Goal: Task Accomplishment & Management: Manage account settings

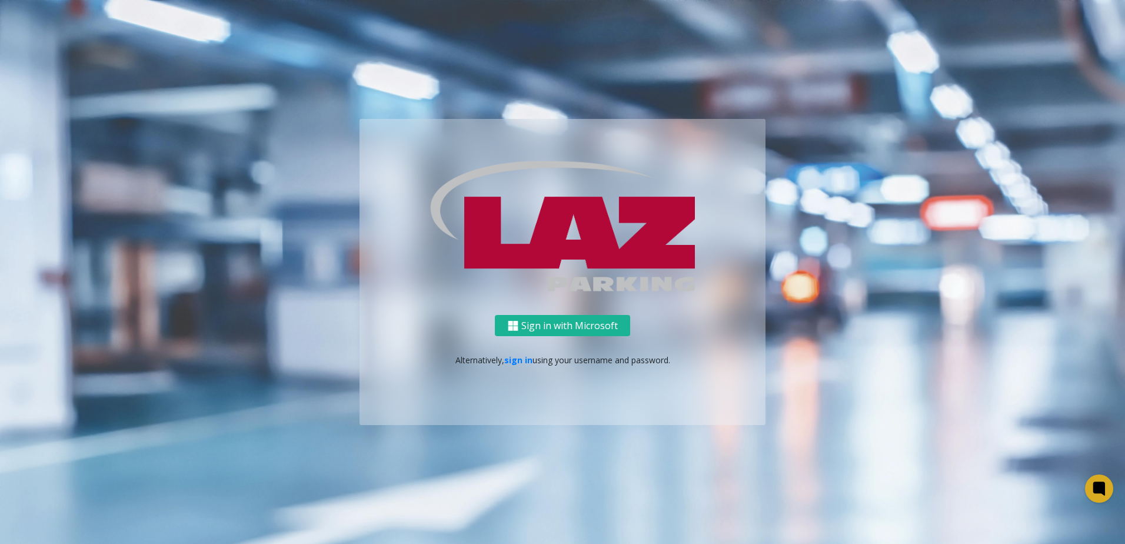
click at [524, 352] on div "Sign in with Microsoft Alternatively, sign in using your username and password." at bounding box center [563, 370] width 406 height 111
click at [524, 354] on link "sign in" at bounding box center [518, 359] width 28 height 11
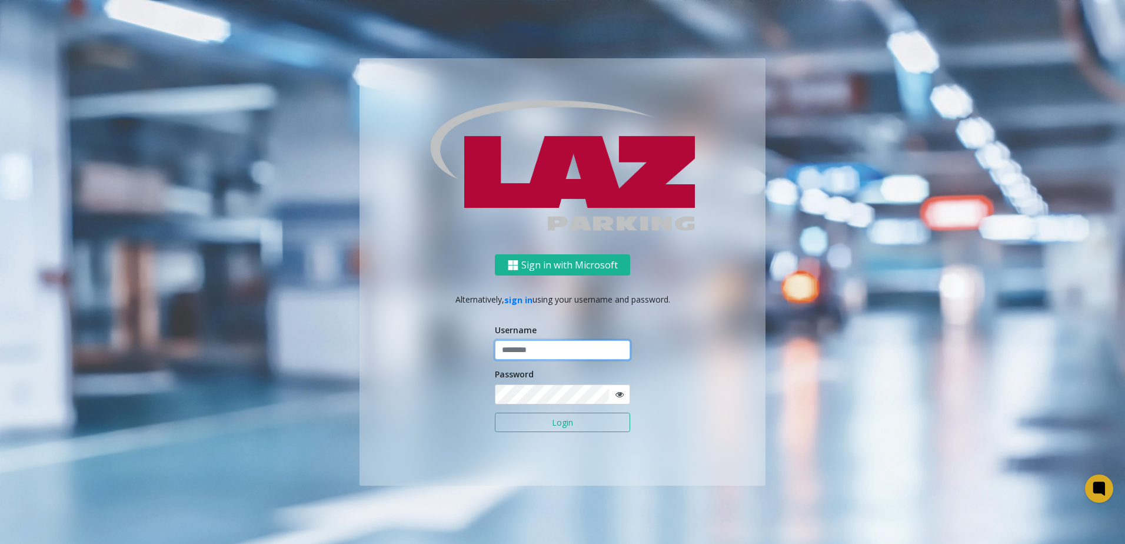
type input "*******"
click at [526, 425] on button "Login" at bounding box center [562, 423] width 135 height 20
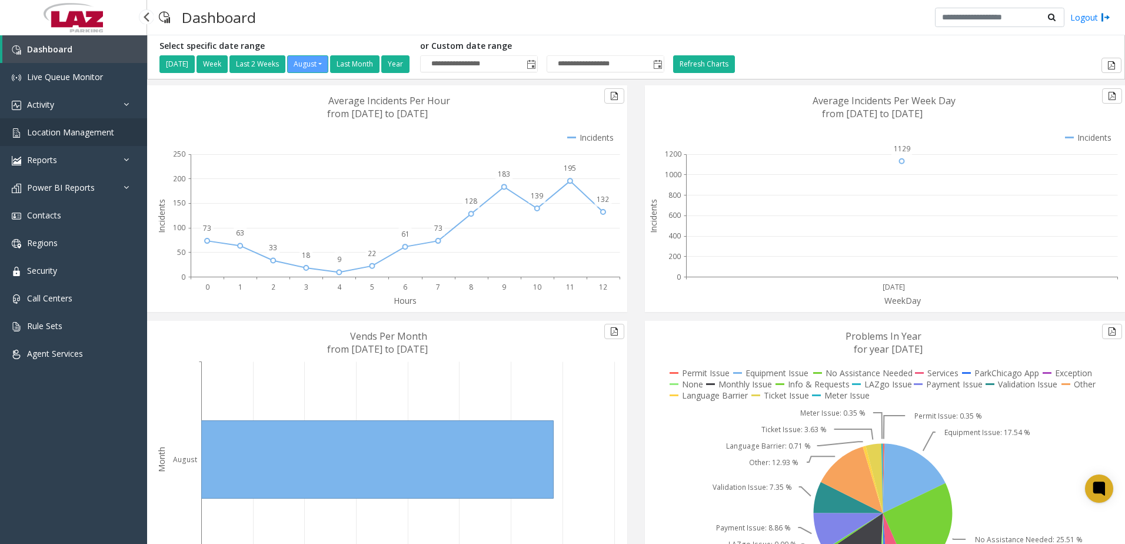
click at [57, 128] on span "Location Management" at bounding box center [70, 132] width 87 height 11
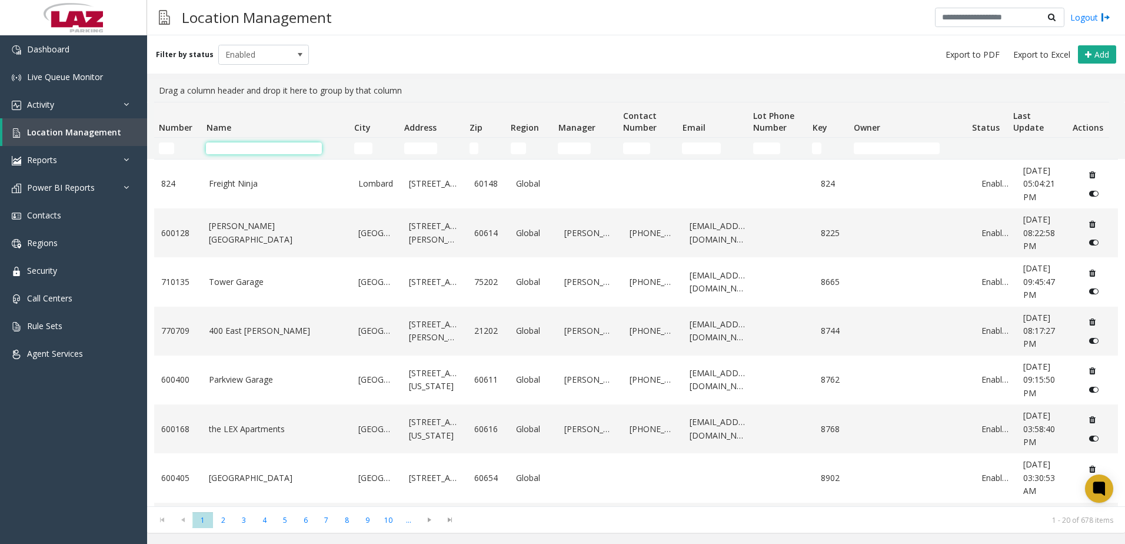
click at [250, 148] on input "Name Filter" at bounding box center [264, 148] width 116 height 12
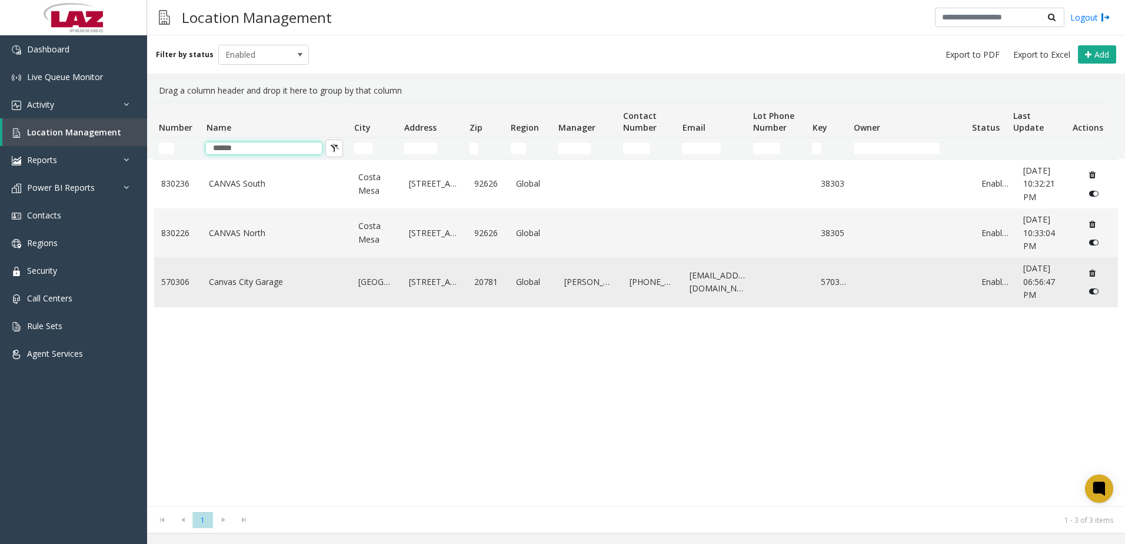
type input "******"
click at [242, 281] on link "Canvas City Garage" at bounding box center [276, 281] width 135 height 13
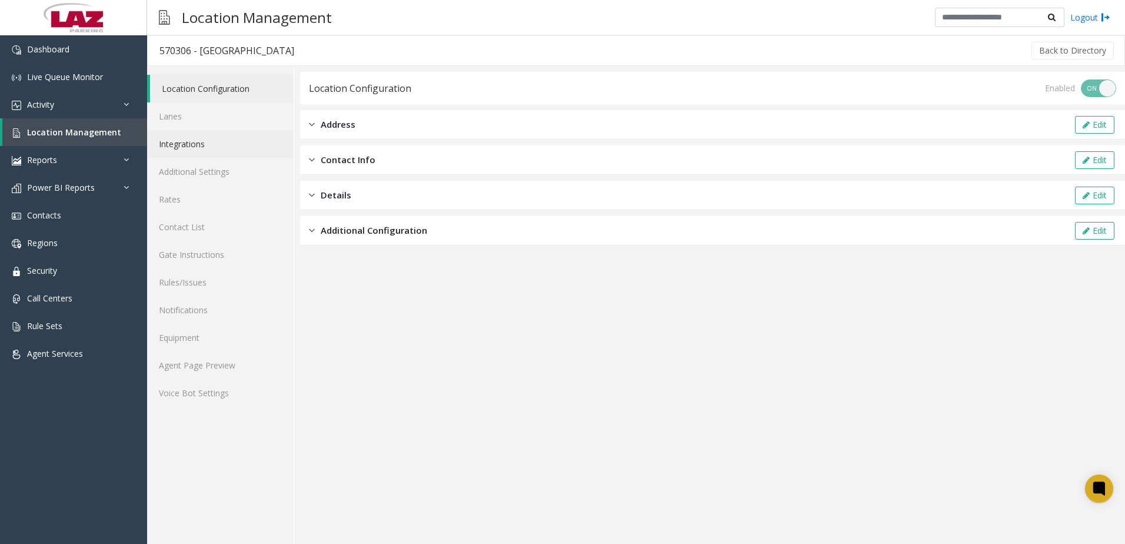
click at [181, 147] on link "Integrations" at bounding box center [220, 144] width 147 height 28
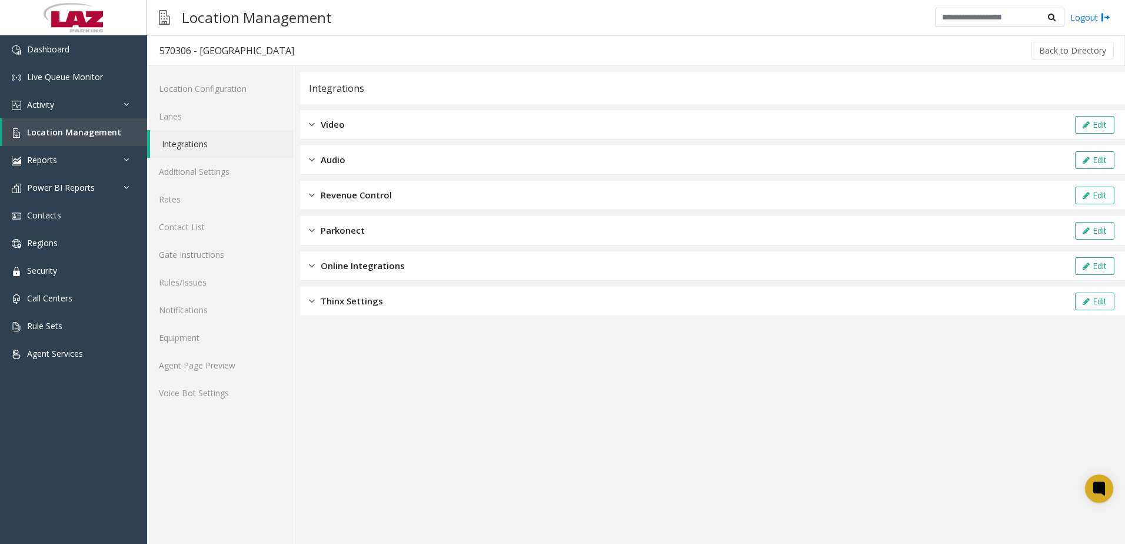
click at [343, 267] on span "Online Integrations" at bounding box center [363, 266] width 84 height 14
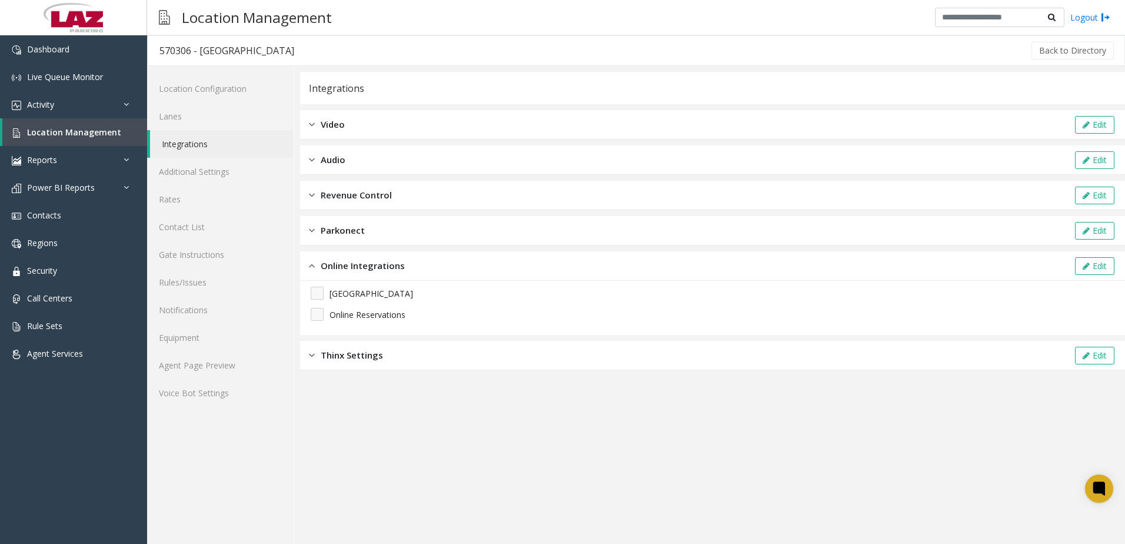
click at [337, 198] on span "Revenue Control" at bounding box center [356, 195] width 71 height 14
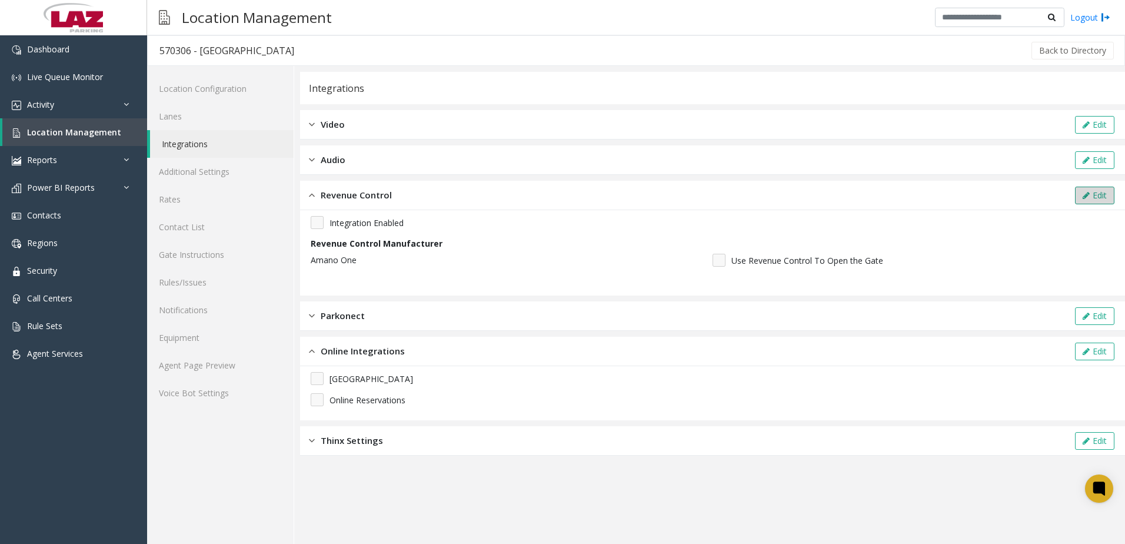
click at [1088, 190] on button "Edit" at bounding box center [1094, 196] width 39 height 18
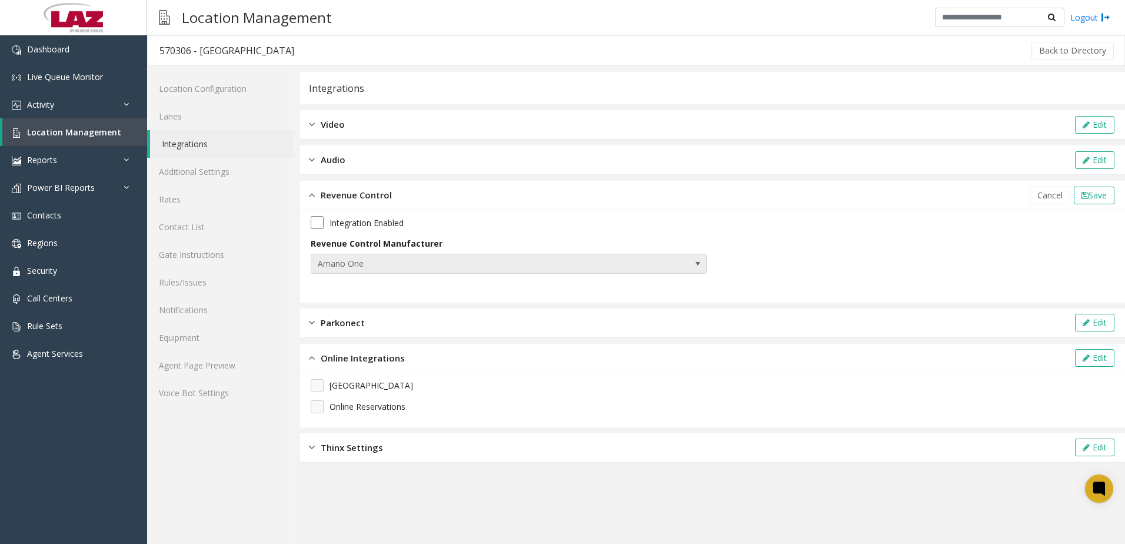
click at [377, 267] on span "Amano One" at bounding box center [469, 263] width 316 height 19
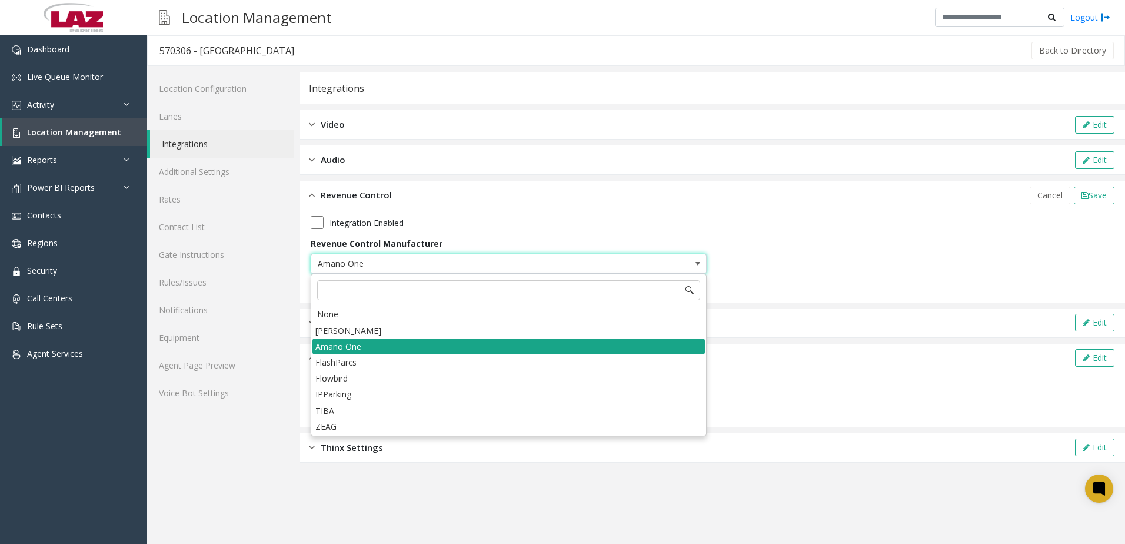
click at [343, 351] on li "Amano One" at bounding box center [509, 346] width 393 height 16
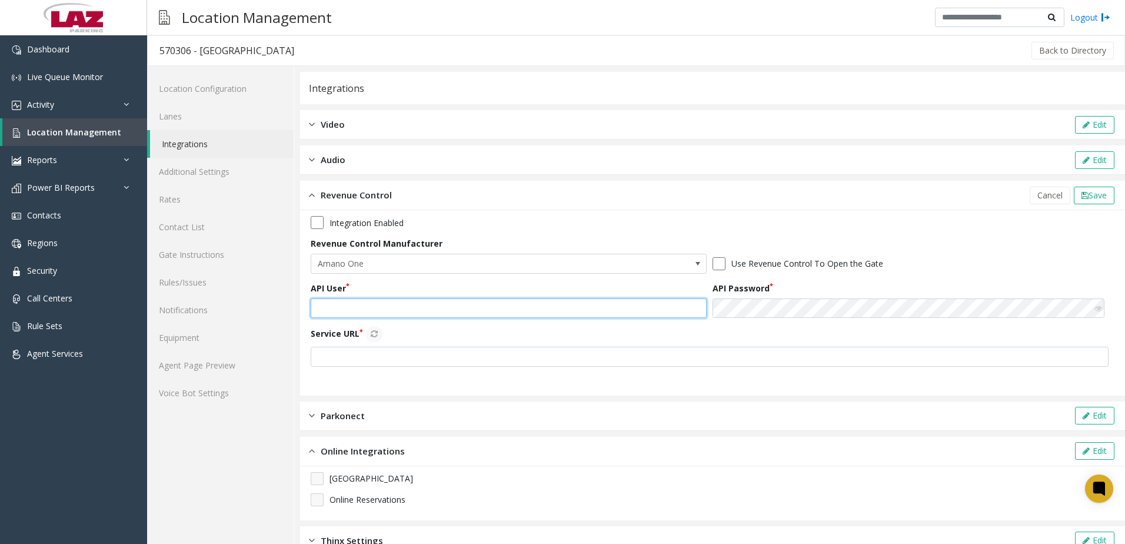
type input "*******"
drag, startPoint x: 343, startPoint y: 307, endPoint x: 305, endPoint y: 307, distance: 38.3
click at [305, 306] on div "Integration Enabled Revenue Control Manufacturer Amano One Use Revenue Control …" at bounding box center [712, 302] width 825 height 185
click at [700, 298] on div "Integration Enabled Revenue Control Manufacturer Amano One Use Revenue Control …" at bounding box center [713, 295] width 804 height 159
click at [739, 213] on div "Integration Enabled Revenue Control Manufacturer Amano One Use Revenue Control …" at bounding box center [712, 302] width 825 height 185
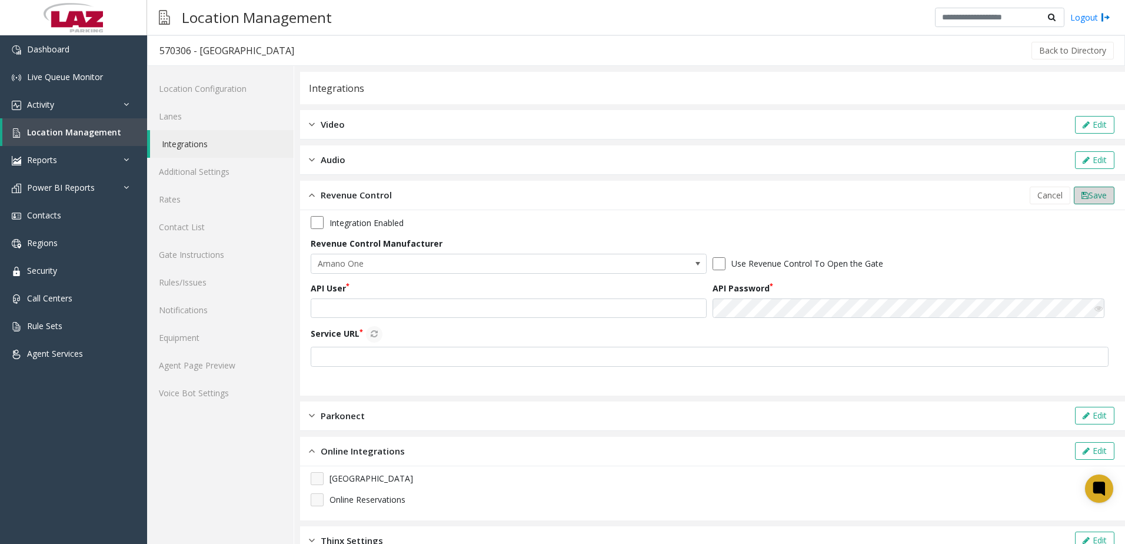
click at [1082, 195] on icon at bounding box center [1085, 195] width 7 height 8
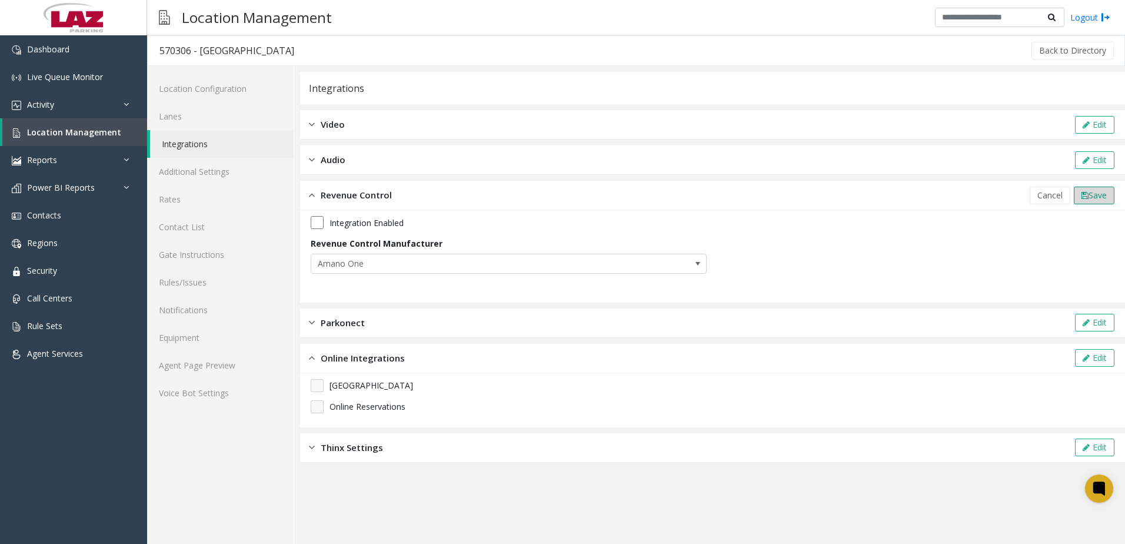
click at [1098, 199] on span "Save" at bounding box center [1098, 195] width 18 height 11
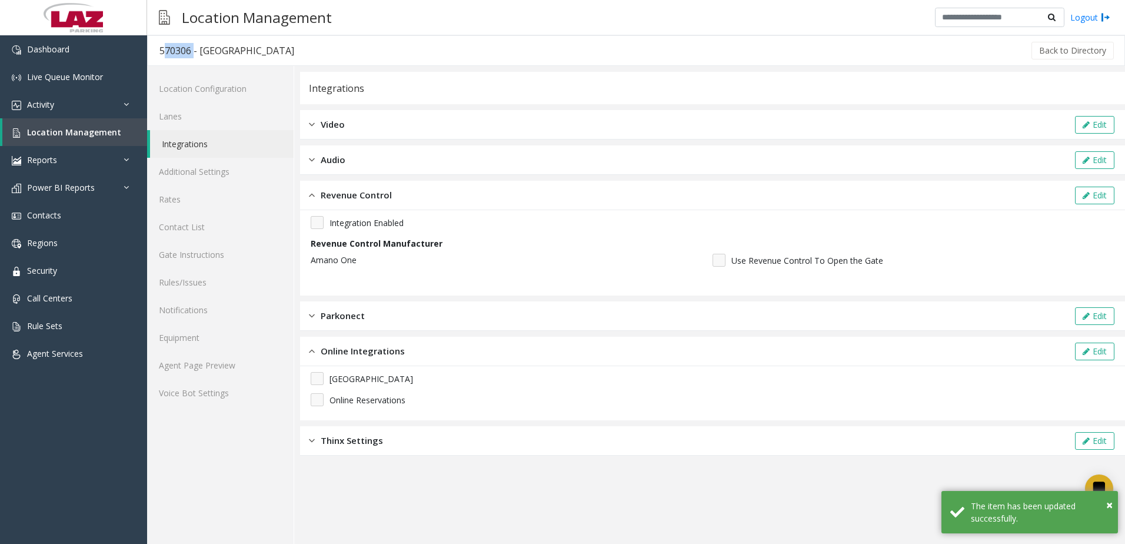
drag, startPoint x: 160, startPoint y: 49, endPoint x: 191, endPoint y: 48, distance: 30.6
click at [191, 48] on div "570306 - [GEOGRAPHIC_DATA]" at bounding box center [227, 50] width 135 height 15
